Goal: Navigation & Orientation: Go to known website

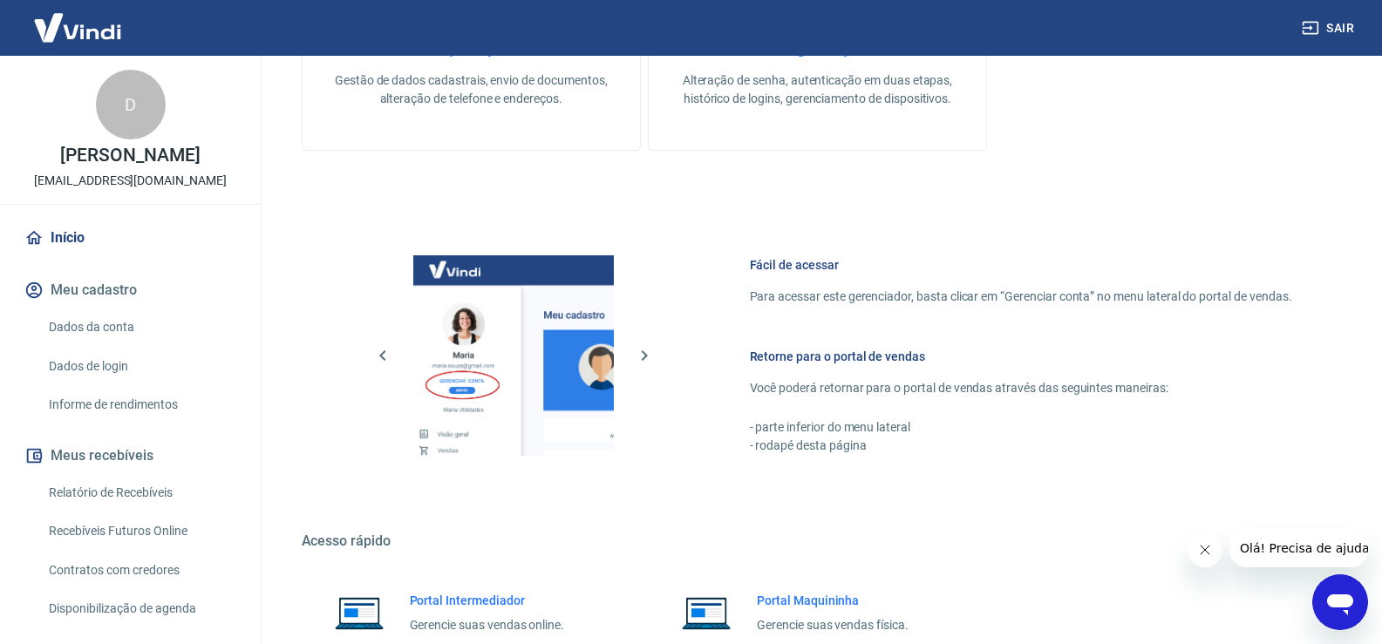
scroll to position [851, 0]
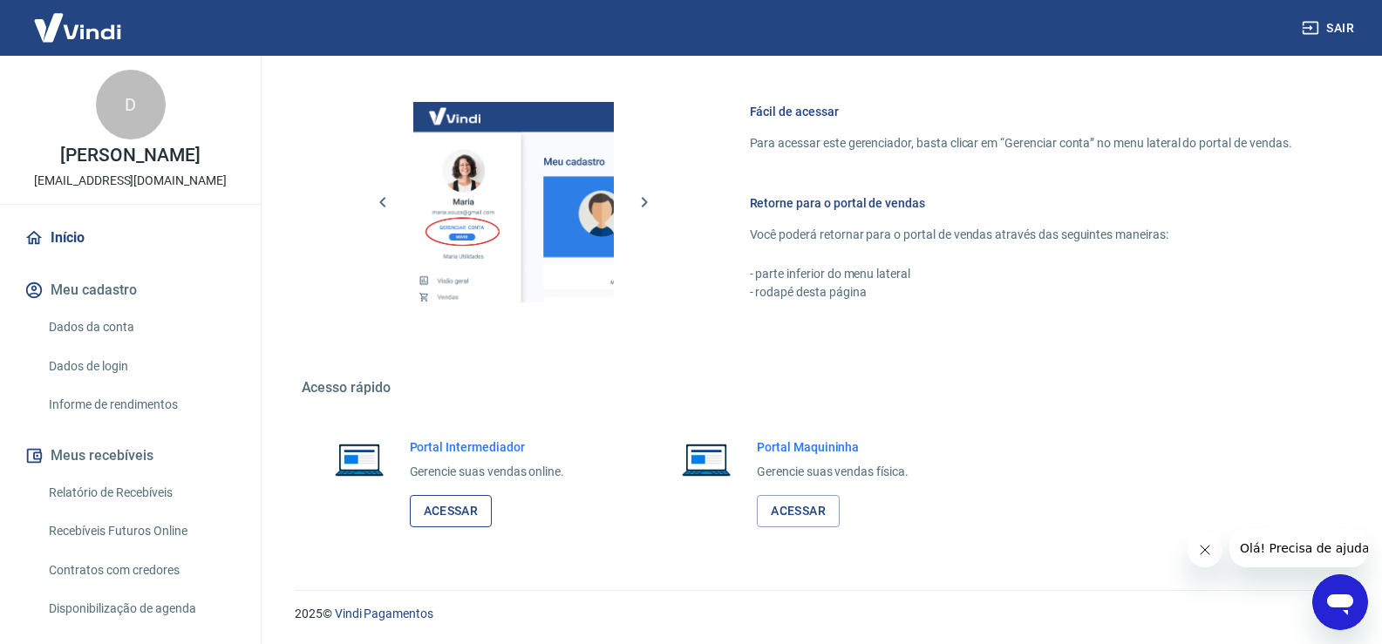
click at [463, 513] on link "Acessar" at bounding box center [451, 511] width 83 height 32
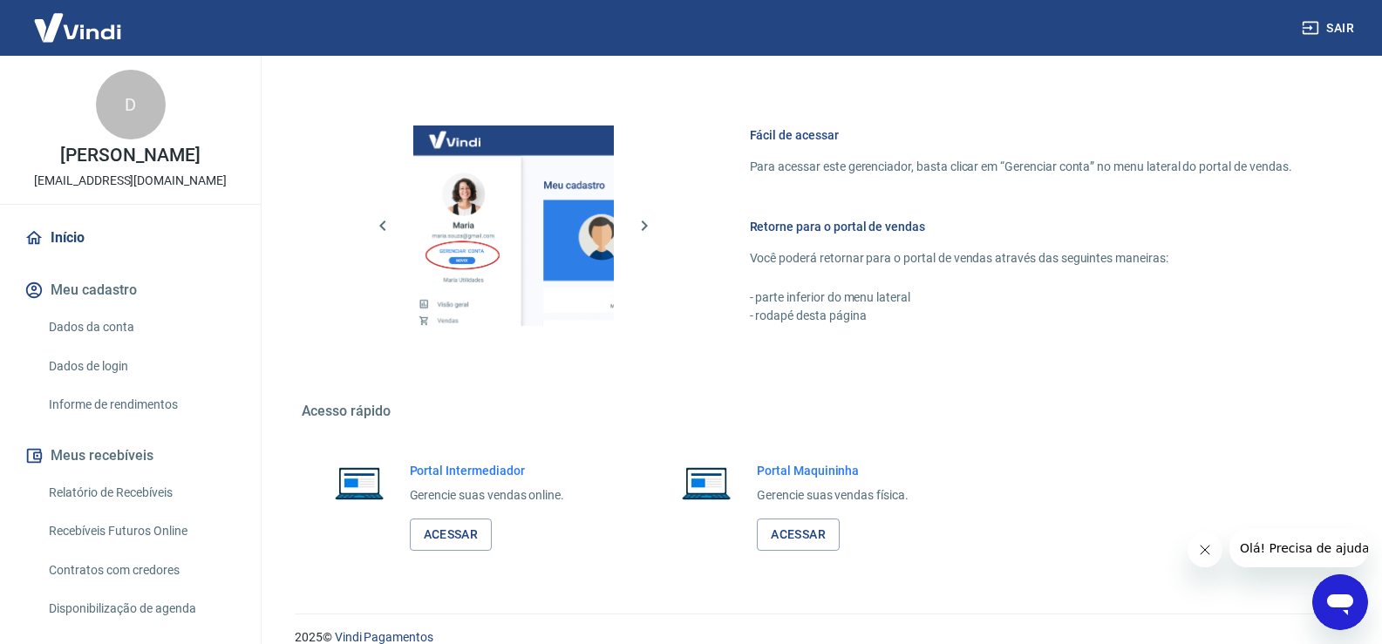
scroll to position [851, 0]
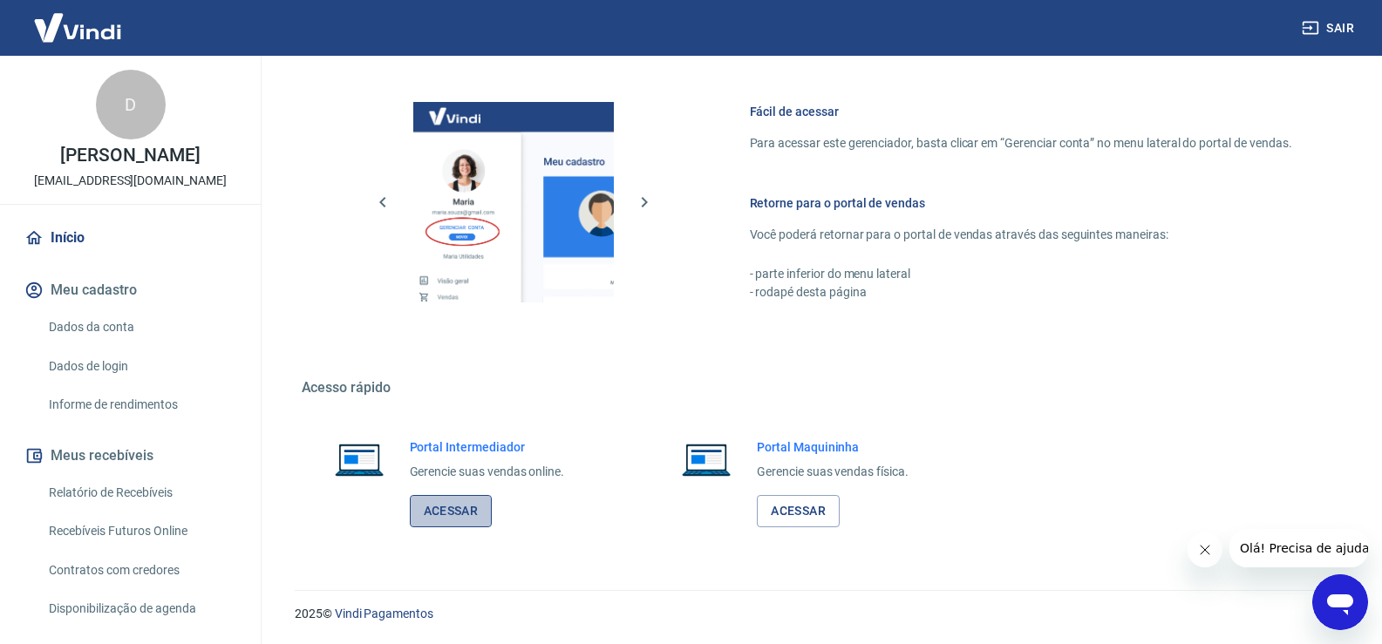
click at [479, 522] on link "Acessar" at bounding box center [451, 511] width 83 height 32
click at [432, 503] on link "Acessar" at bounding box center [451, 511] width 83 height 32
